Goal: Information Seeking & Learning: Understand process/instructions

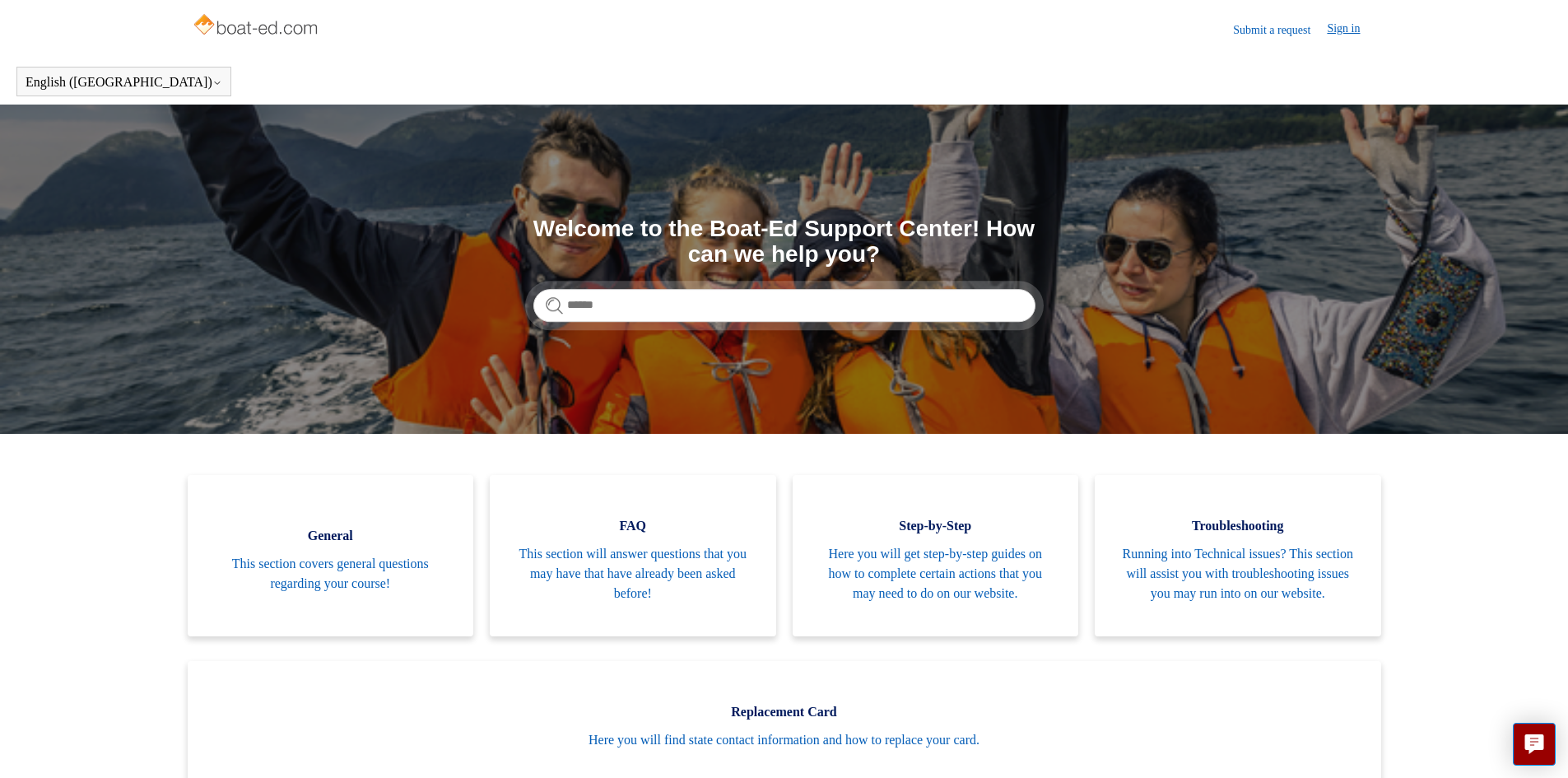
drag, startPoint x: 1353, startPoint y: 42, endPoint x: 1356, endPoint y: 28, distance: 14.3
click at [1354, 39] on header "Submit a request Sign in" at bounding box center [784, 29] width 1185 height 59
click at [1348, 22] on link "Sign in" at bounding box center [1351, 30] width 49 height 20
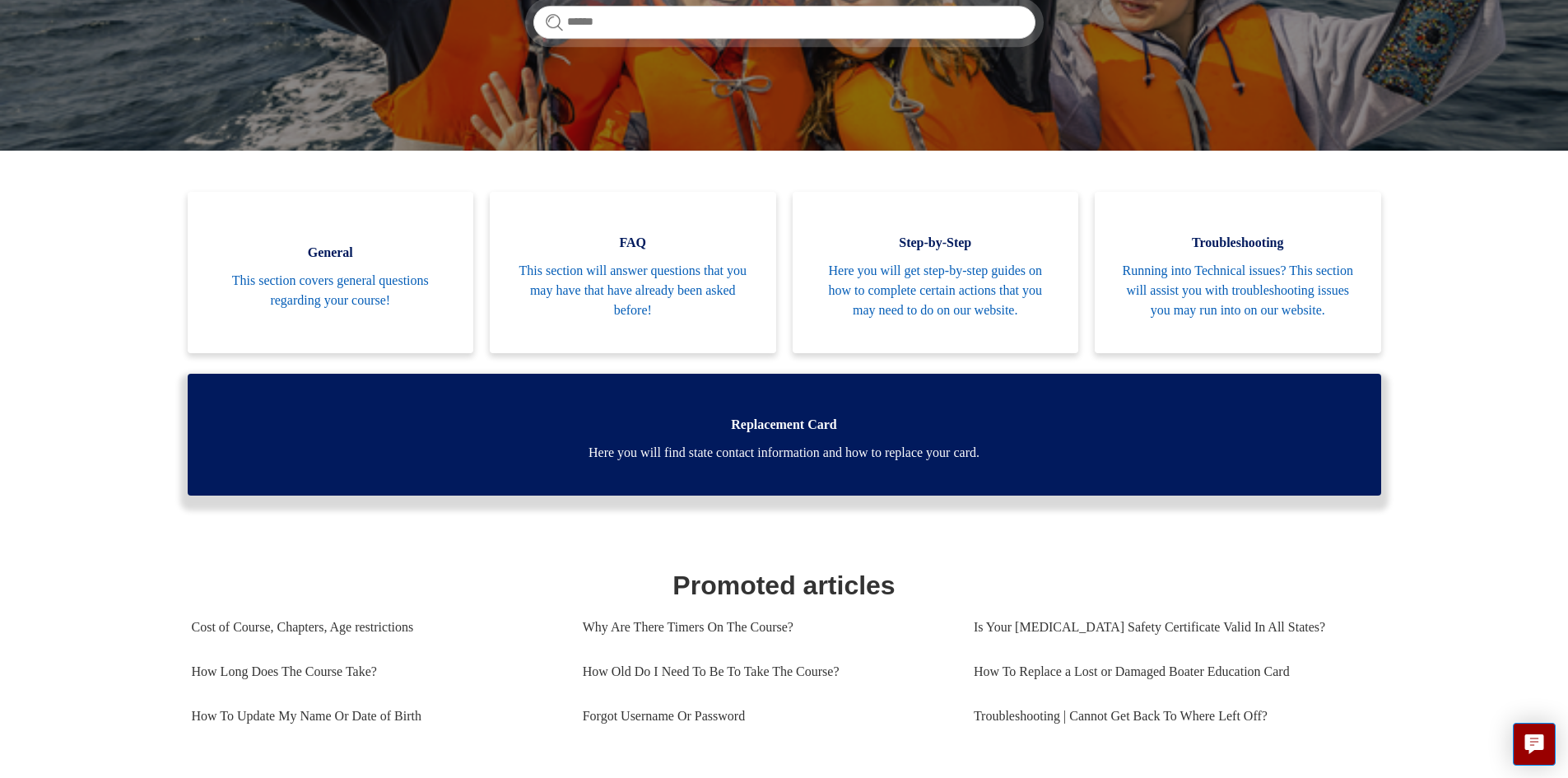
click at [809, 438] on link "Replacement Card Here you will find state contact information and how to replac…" at bounding box center [784, 434] width 1193 height 122
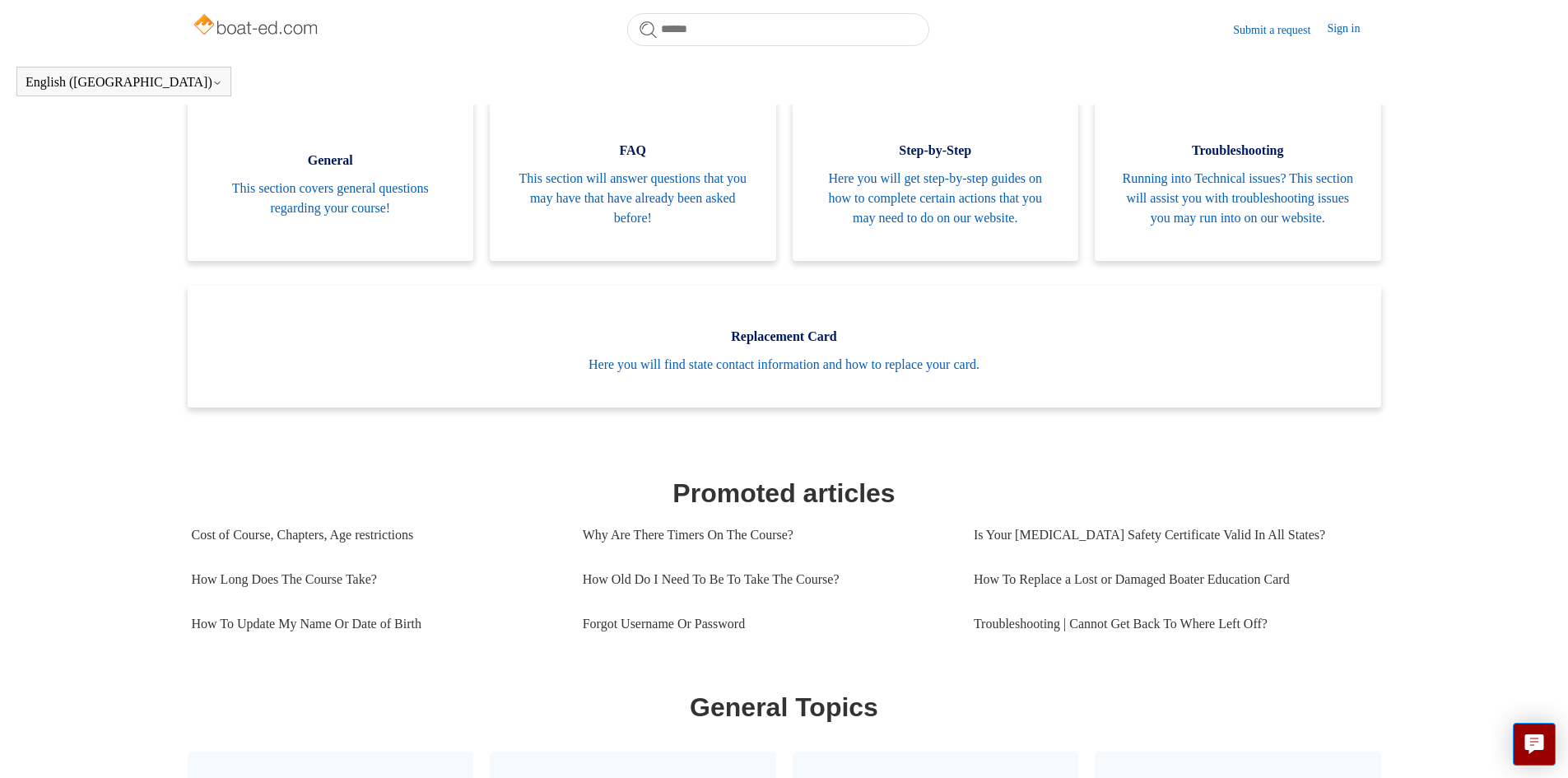
scroll to position [283, 0]
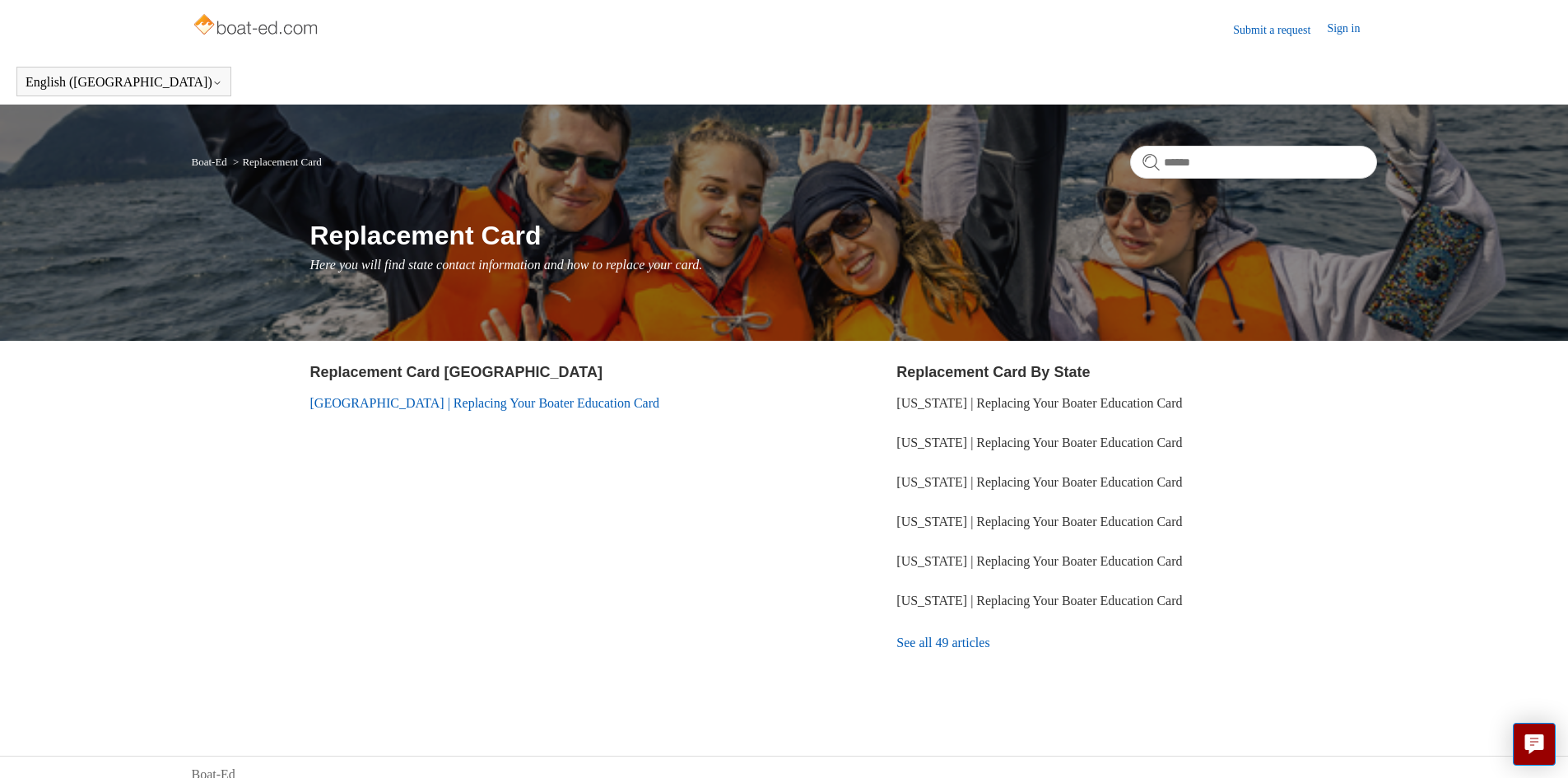
click at [545, 402] on link "[GEOGRAPHIC_DATA] | Replacing Your Boater Education Card" at bounding box center [485, 403] width 349 height 14
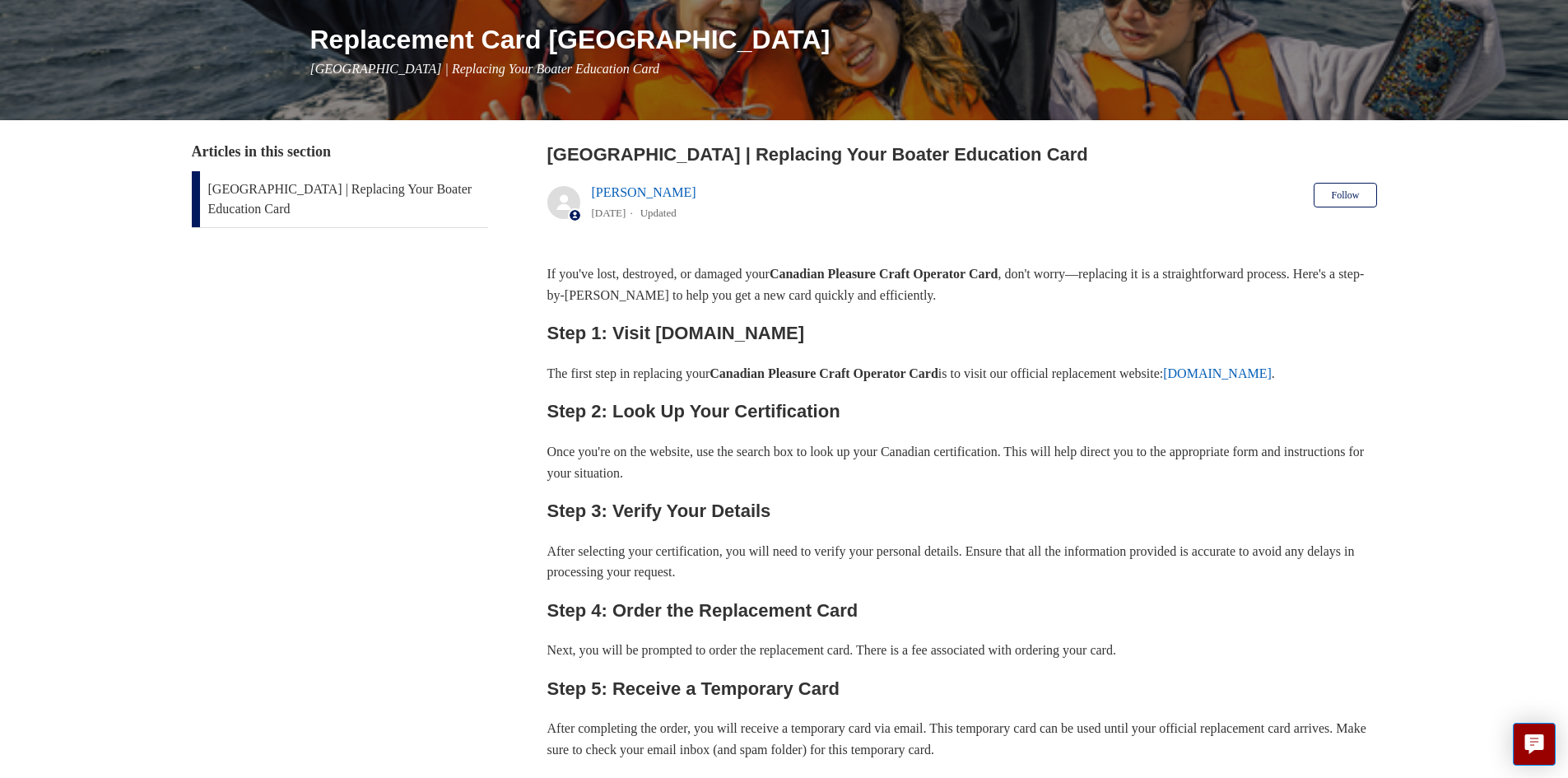
scroll to position [247, 0]
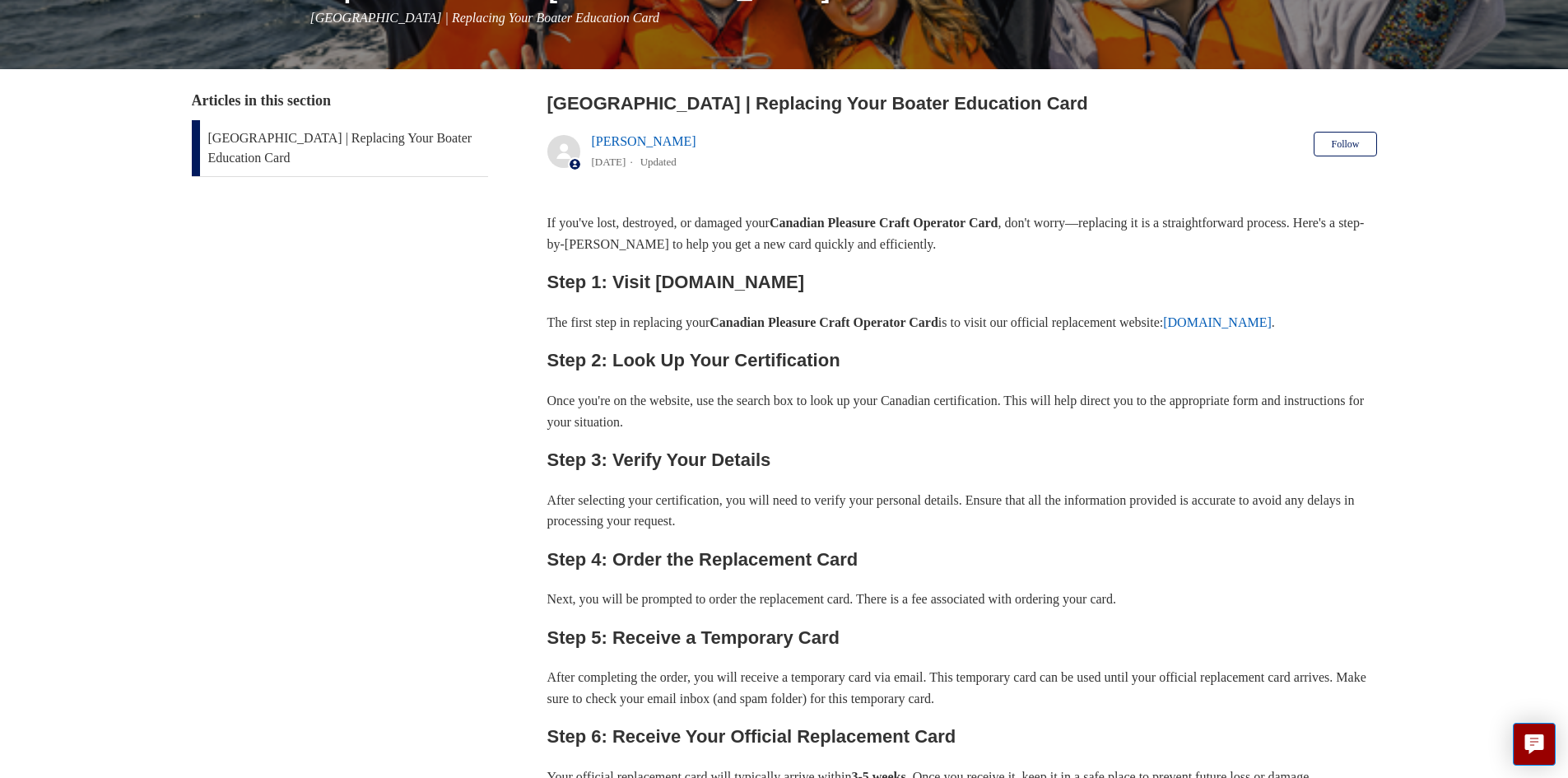
click at [1272, 322] on link "[DOMAIN_NAME]" at bounding box center [1217, 322] width 109 height 14
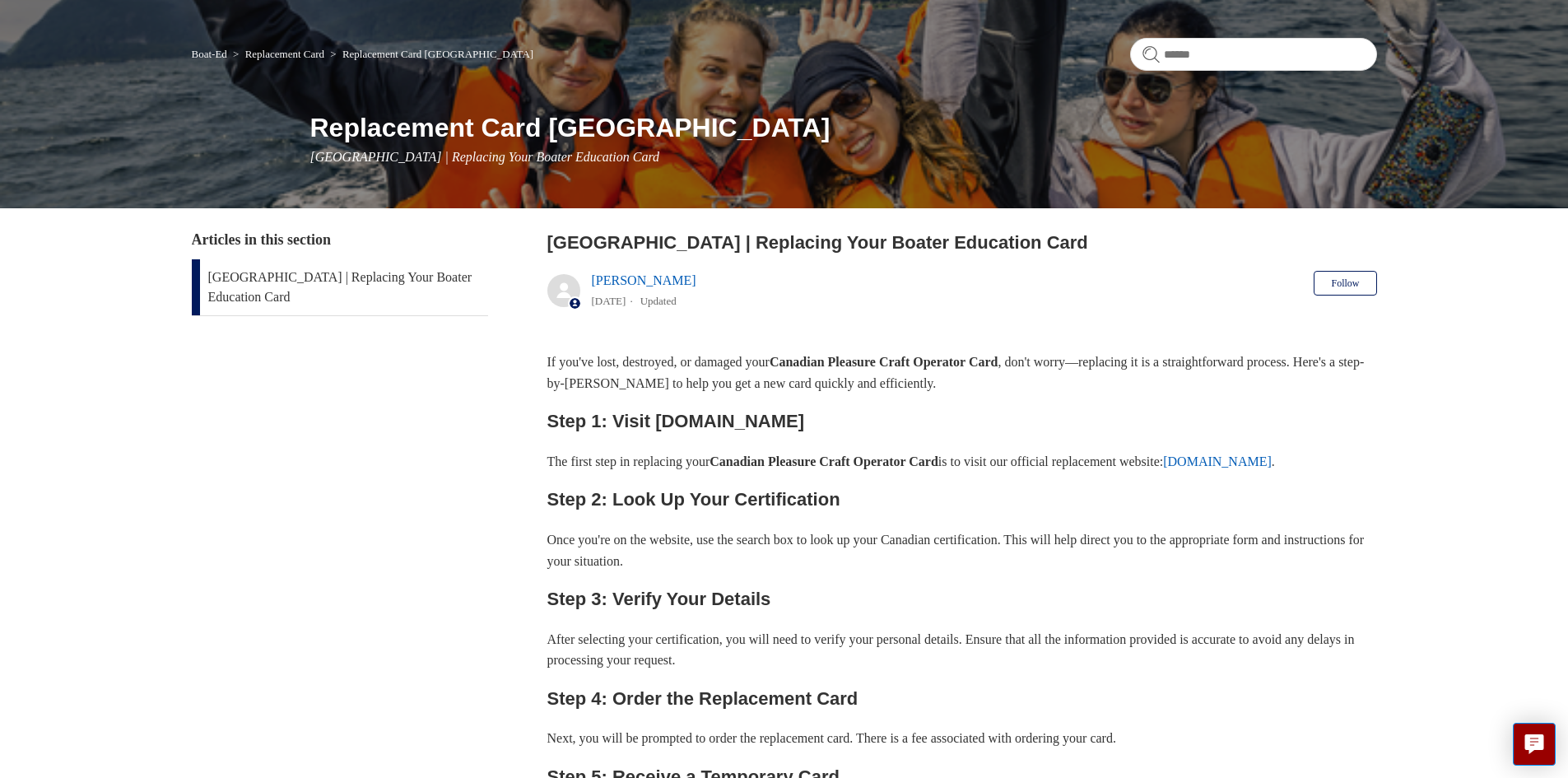
scroll to position [0, 0]
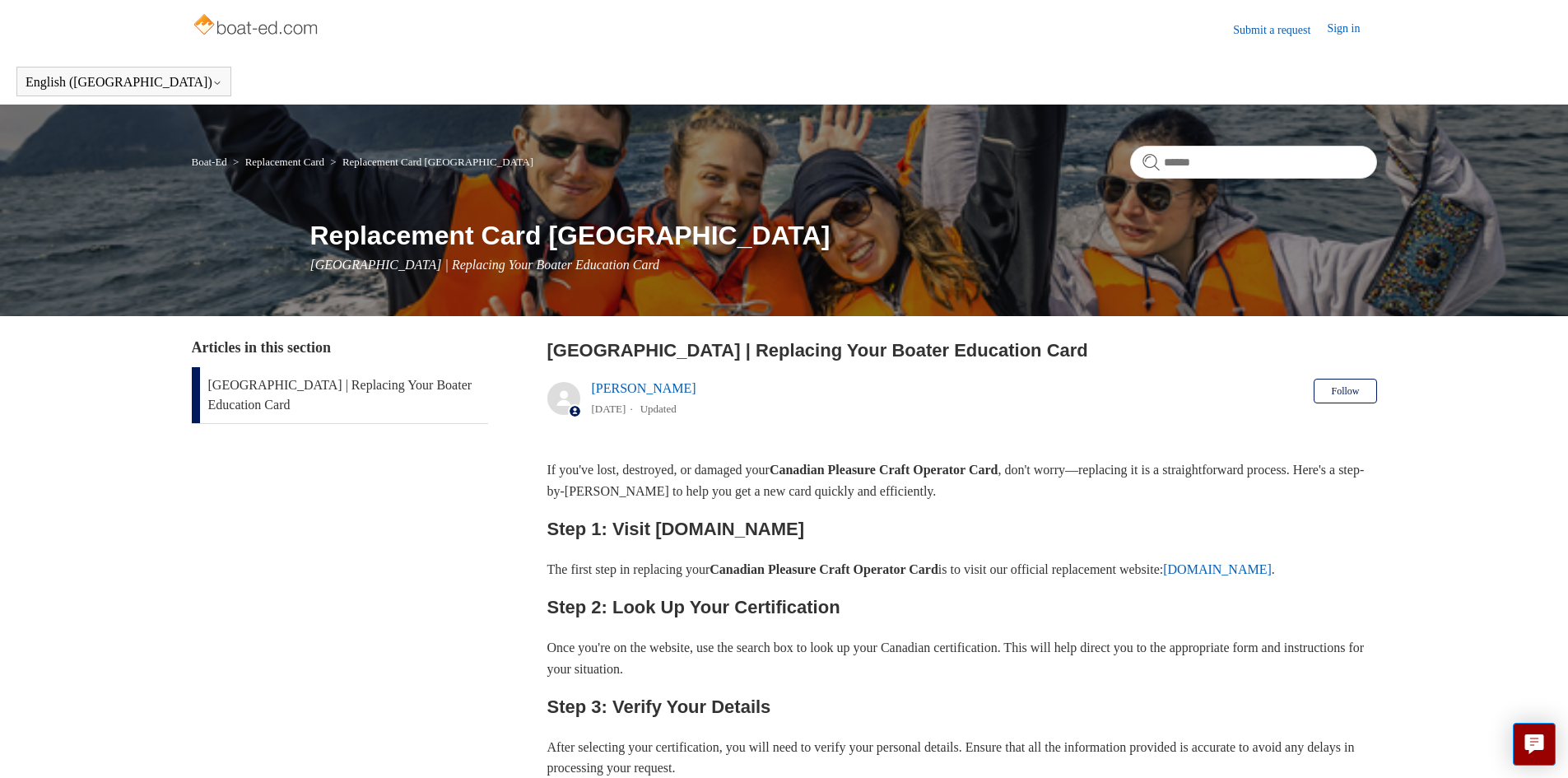
click at [266, 20] on img at bounding box center [257, 27] width 131 height 33
